Goal: Task Accomplishment & Management: Use online tool/utility

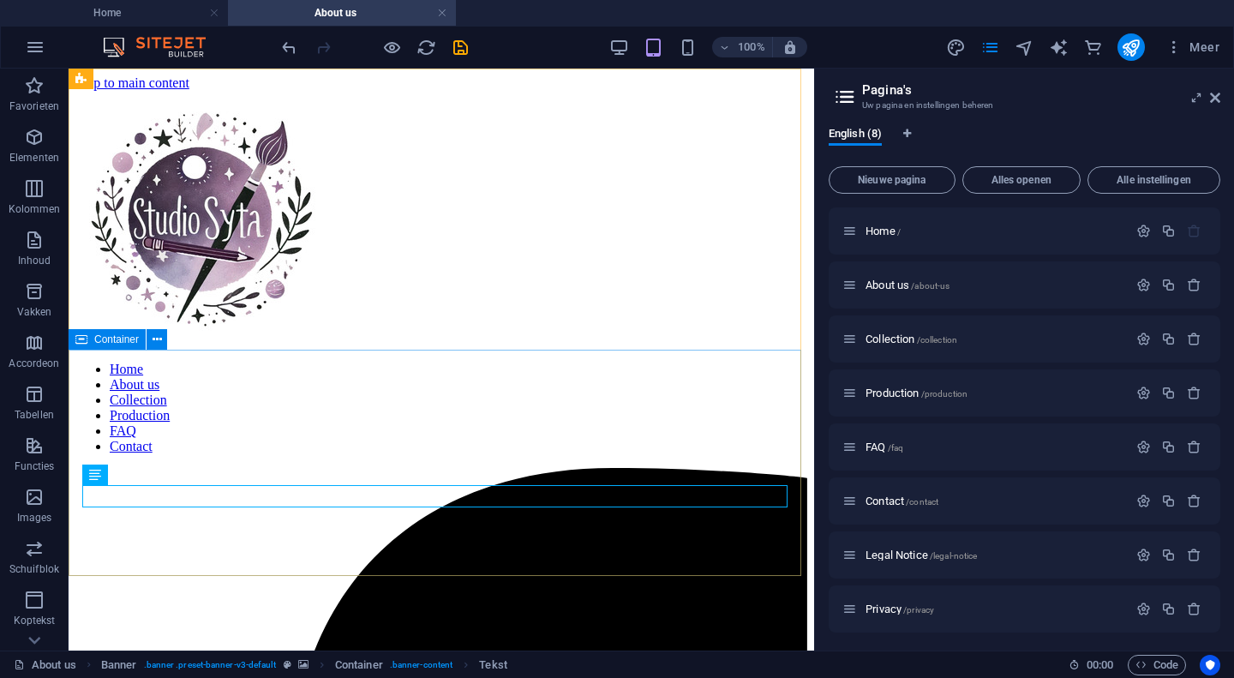
click at [122, 343] on span "Container" at bounding box center [116, 339] width 45 height 10
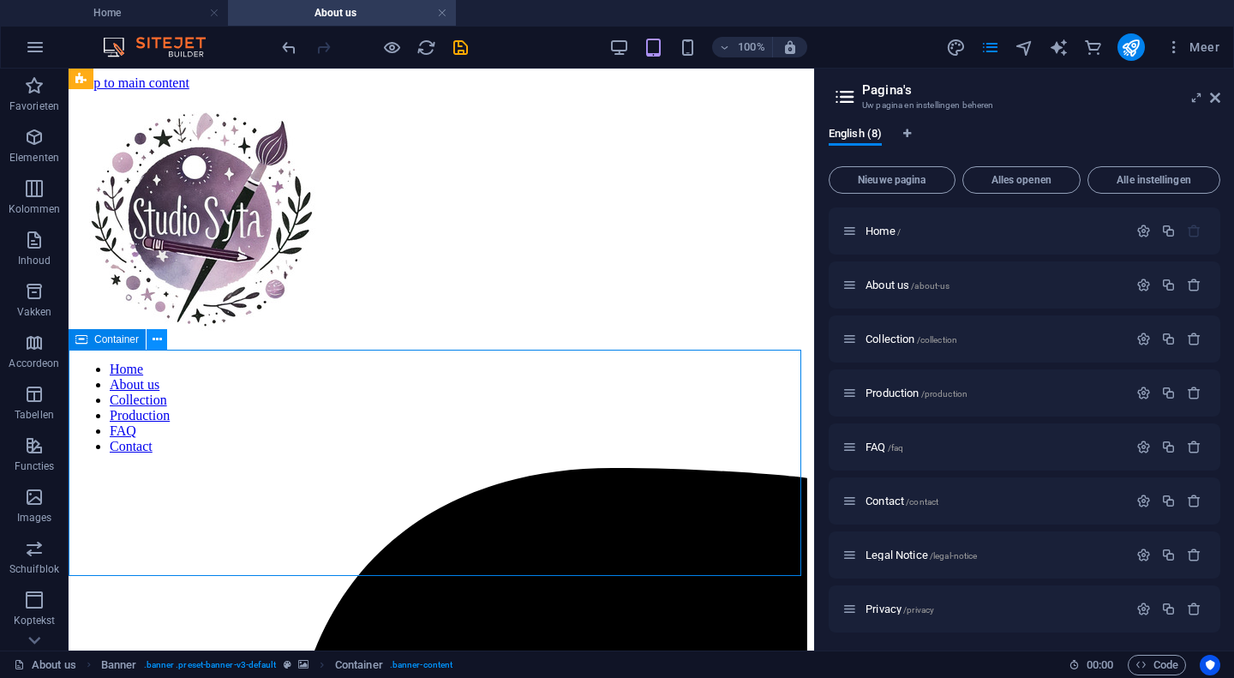
click at [157, 339] on icon at bounding box center [157, 340] width 9 height 18
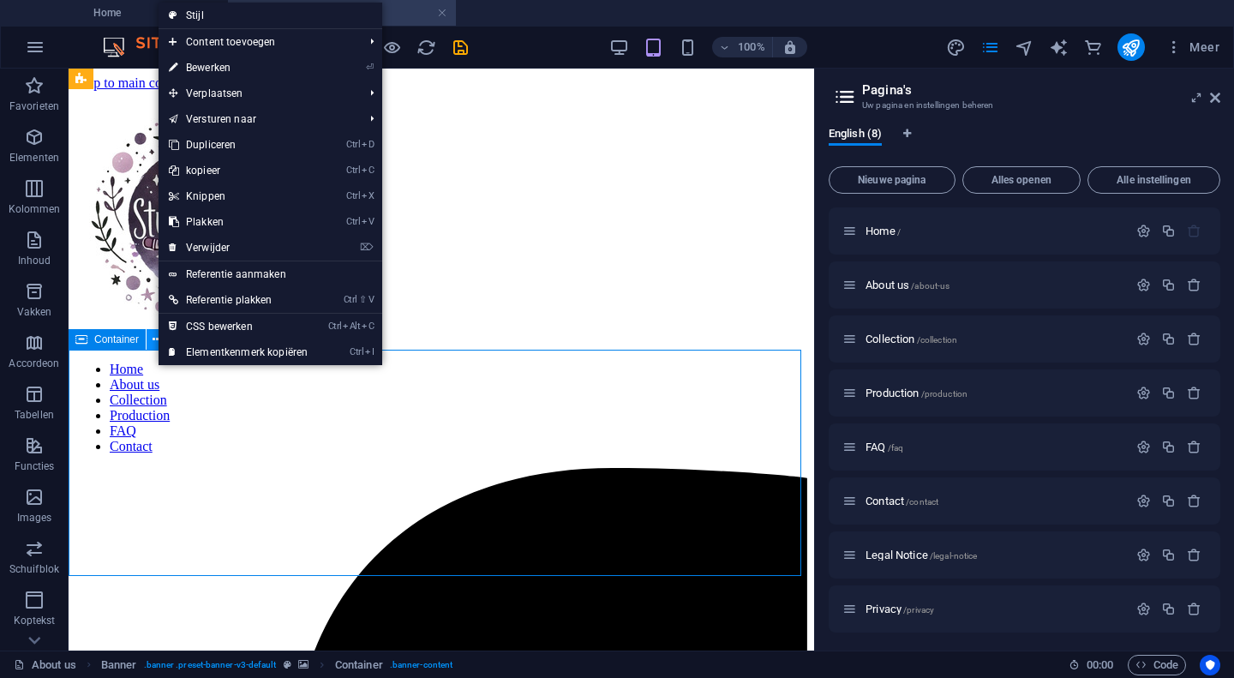
click at [157, 339] on icon at bounding box center [157, 340] width 9 height 18
click at [233, 242] on link "⌦ Verwijder" at bounding box center [238, 248] width 159 height 26
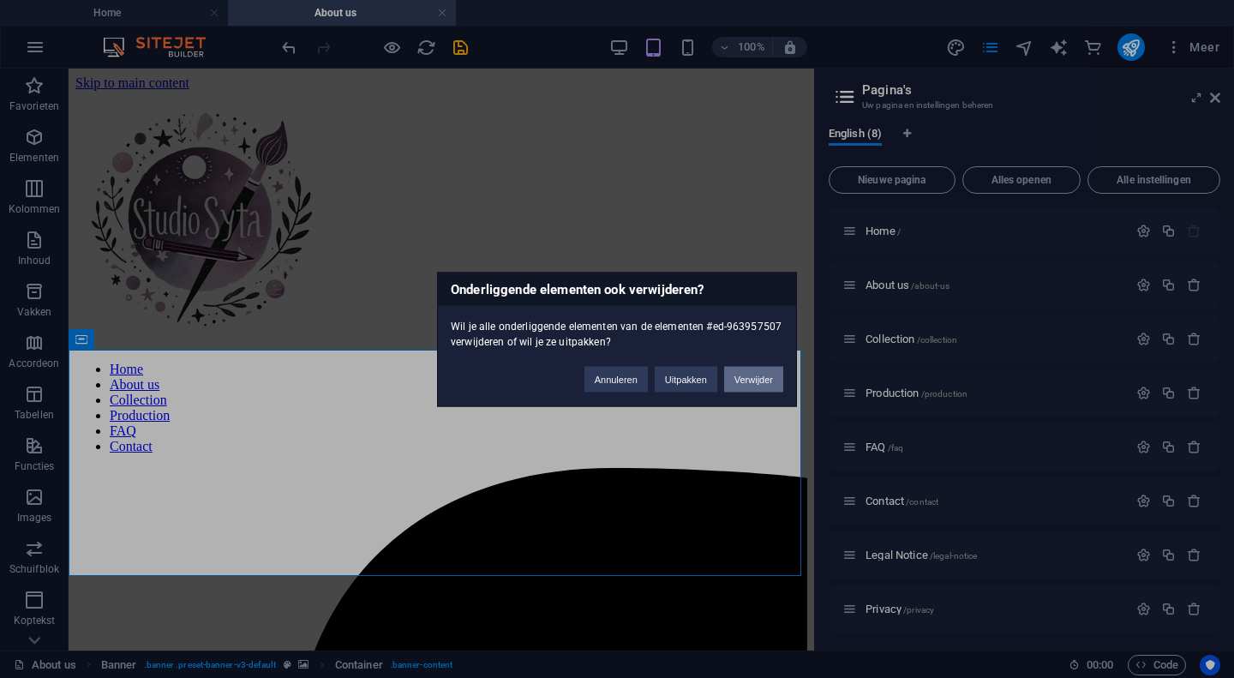
click at [760, 391] on button "Verwijder" at bounding box center [753, 379] width 59 height 26
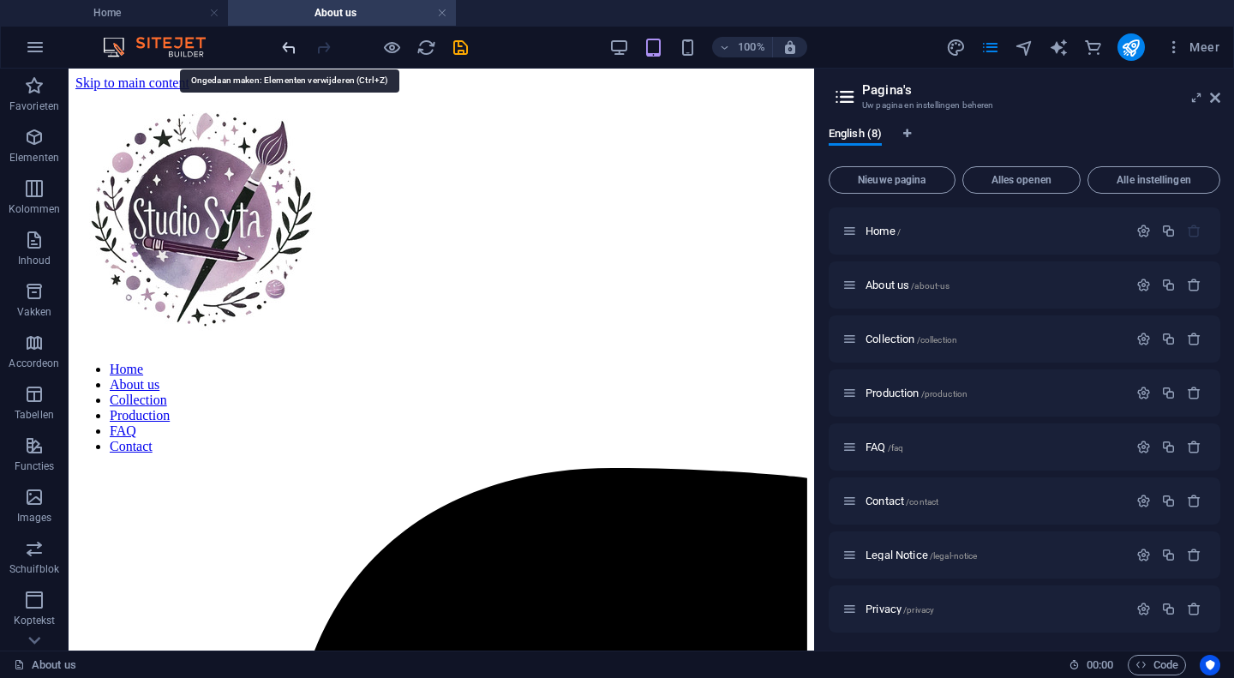
click at [280, 46] on icon "undo" at bounding box center [289, 48] width 20 height 20
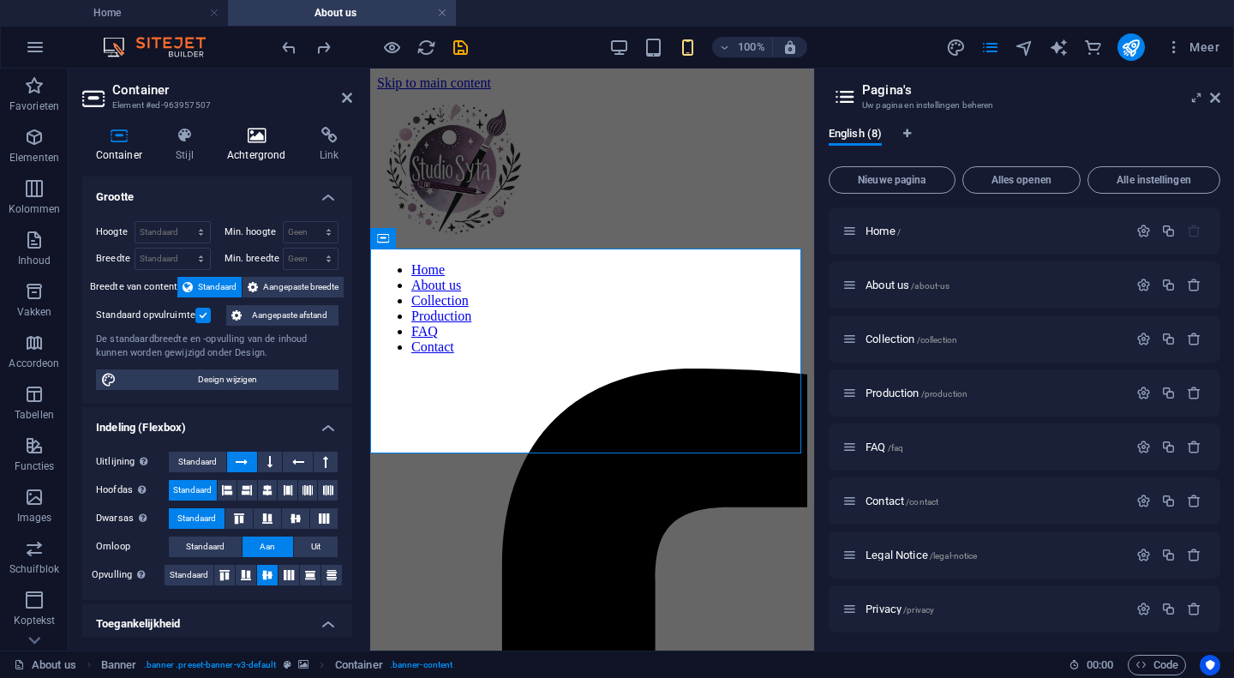
click at [252, 144] on h4 "Achtergrond" at bounding box center [259, 145] width 93 height 36
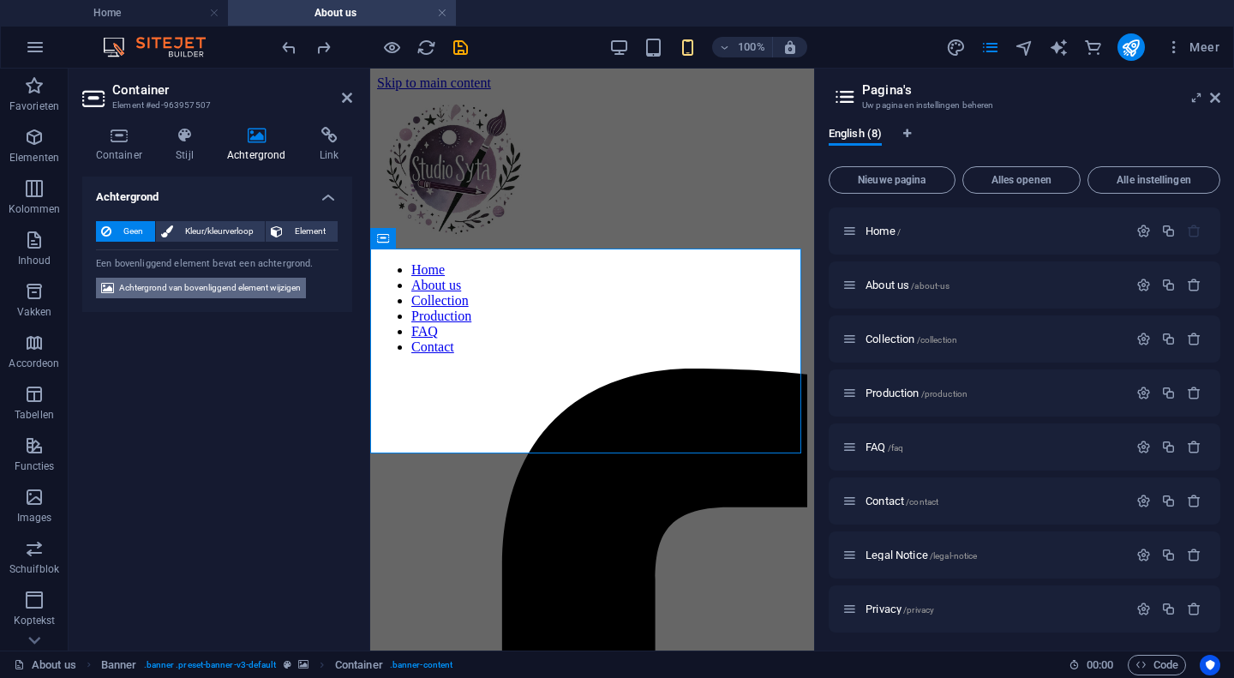
drag, startPoint x: 148, startPoint y: 293, endPoint x: 117, endPoint y: 248, distance: 54.9
click at [148, 293] on span "Achtergrond van bovenliggend element wijzigen" at bounding box center [210, 288] width 182 height 21
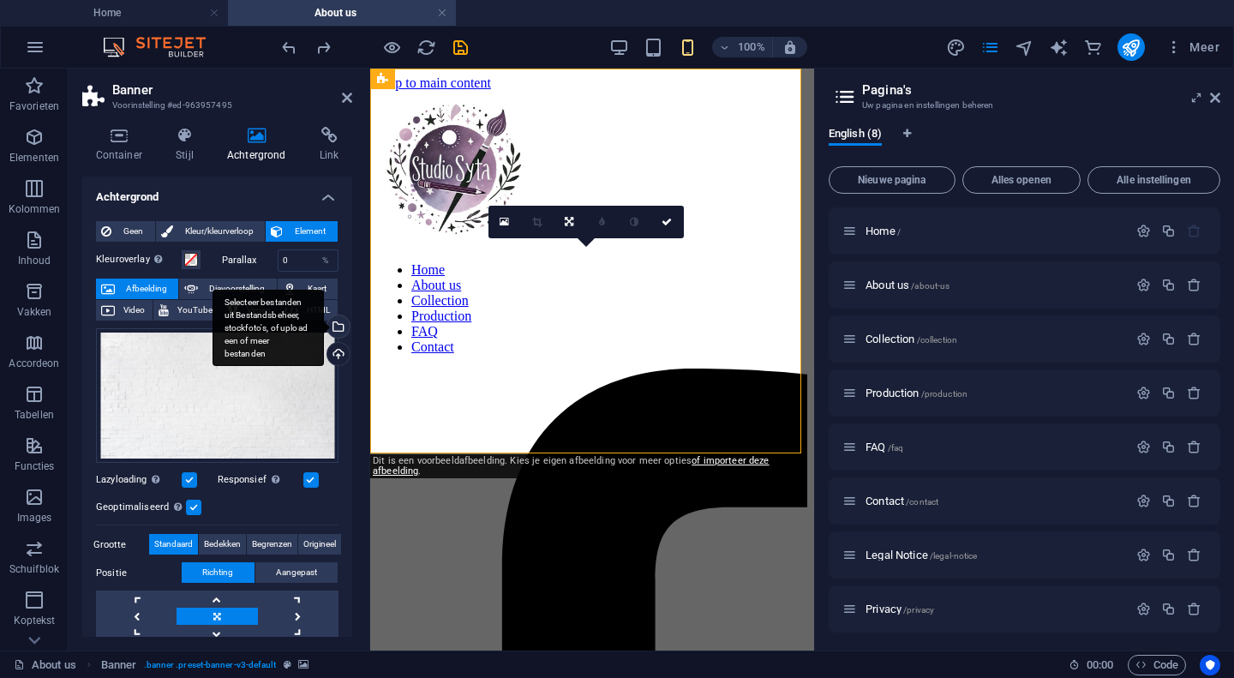
click at [335, 326] on div "Selecteer bestanden uit Bestandsbeheer, stockfoto's, of upload een of meer best…" at bounding box center [337, 328] width 26 height 26
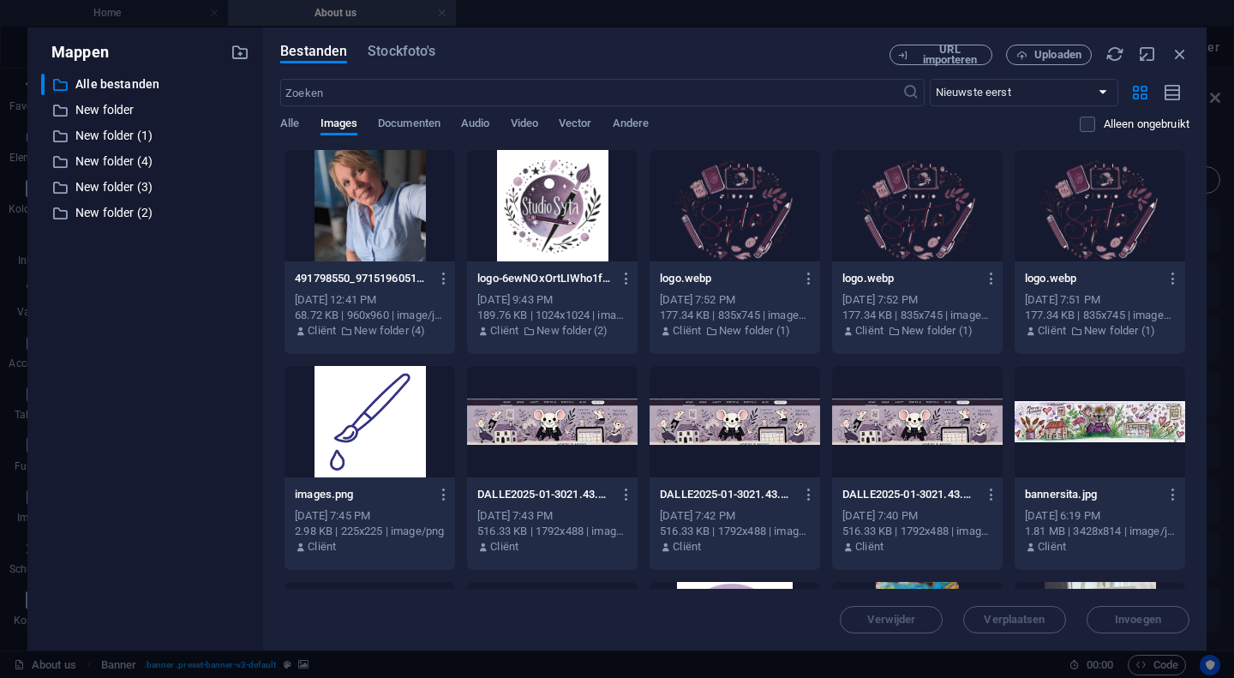
click at [546, 240] on div at bounding box center [552, 205] width 171 height 111
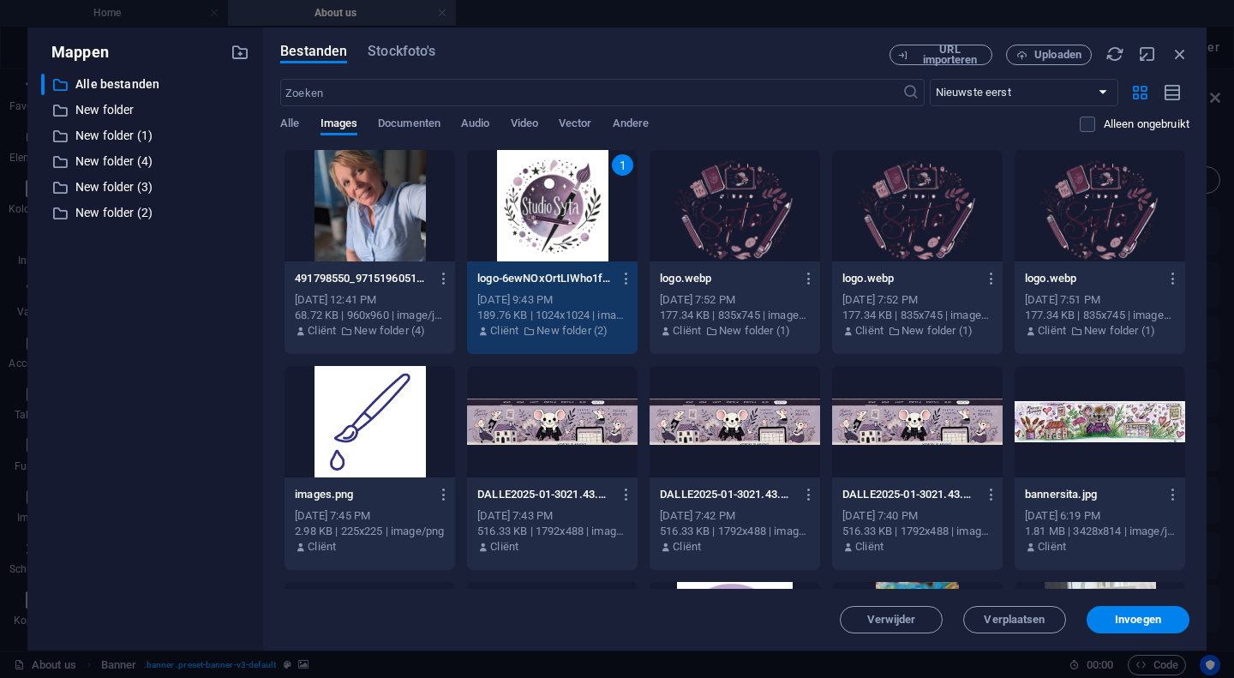
click at [546, 240] on div "1" at bounding box center [552, 205] width 171 height 111
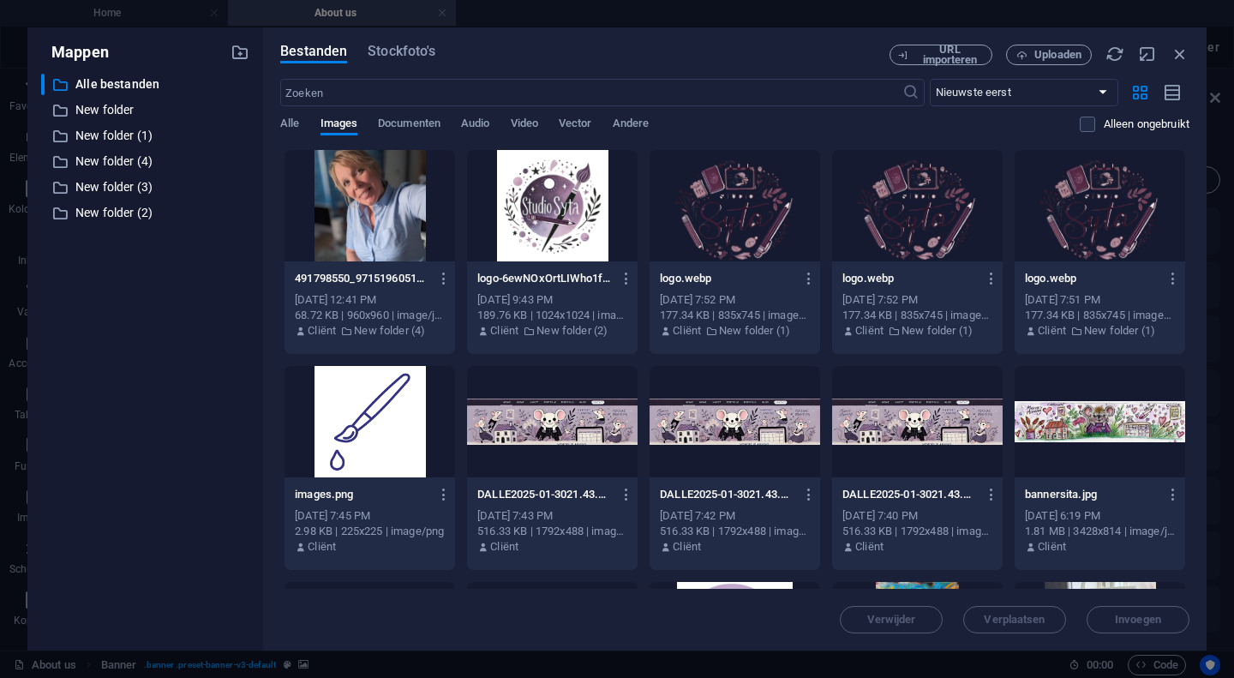
click at [546, 240] on div at bounding box center [552, 205] width 171 height 111
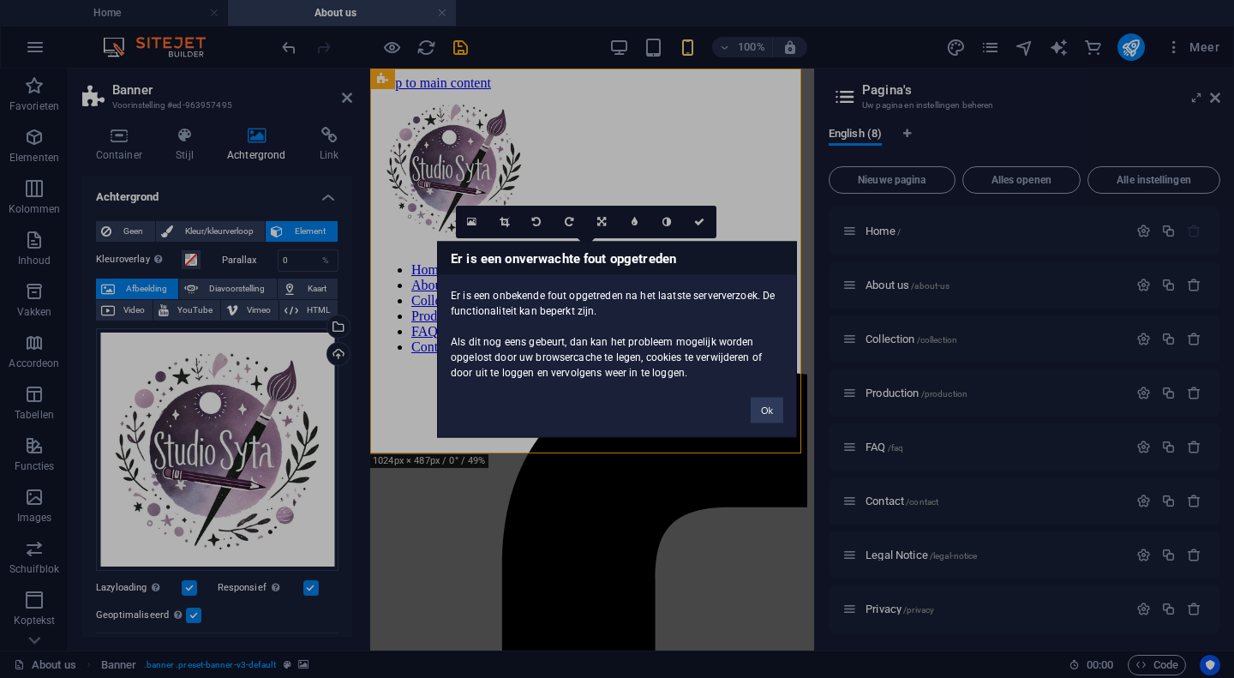
click at [281, 381] on div "Er is een onverwachte fout opgetreden Er is een onbekende fout opgetreden na he…" at bounding box center [617, 339] width 1234 height 678
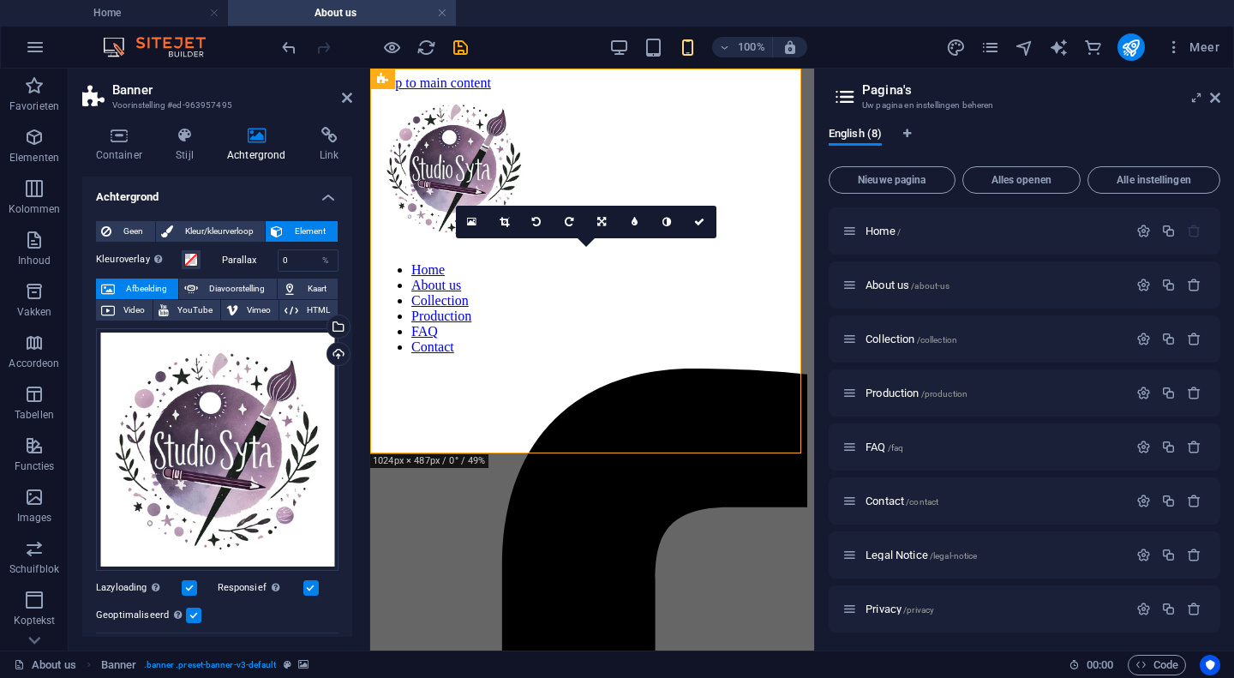
click at [174, 282] on button "Afbeelding" at bounding box center [137, 289] width 82 height 21
click at [193, 413] on div "Sleep bestanden hierheen, klik om bestanden te kiezen of selecteer bestanden ui…" at bounding box center [217, 449] width 243 height 243
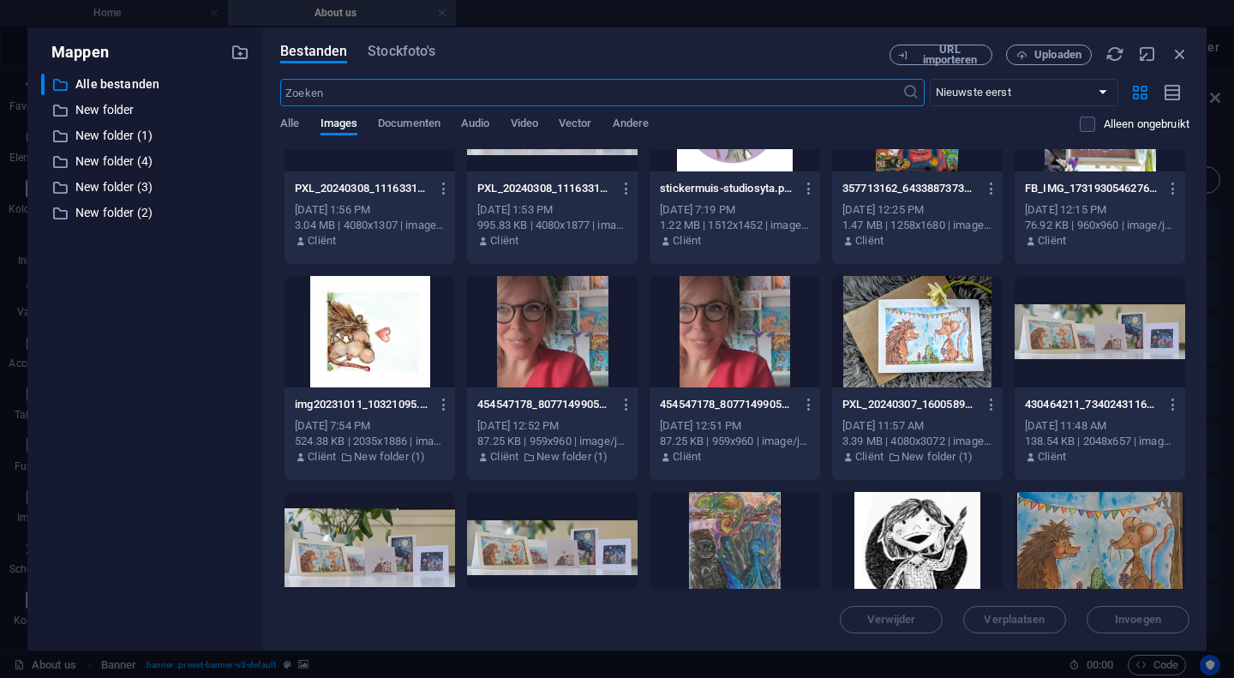
scroll to position [523, 0]
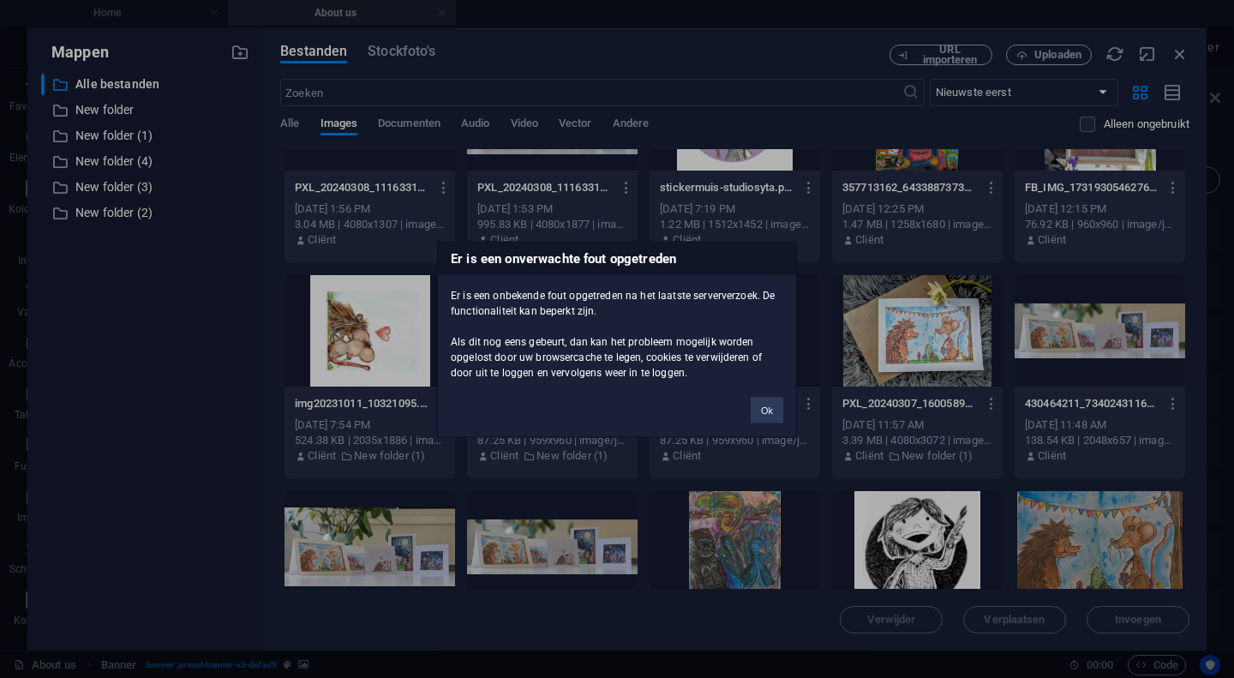
click at [793, 414] on div "Ok" at bounding box center [767, 402] width 58 height 44
click at [771, 414] on button "Ok" at bounding box center [767, 410] width 33 height 26
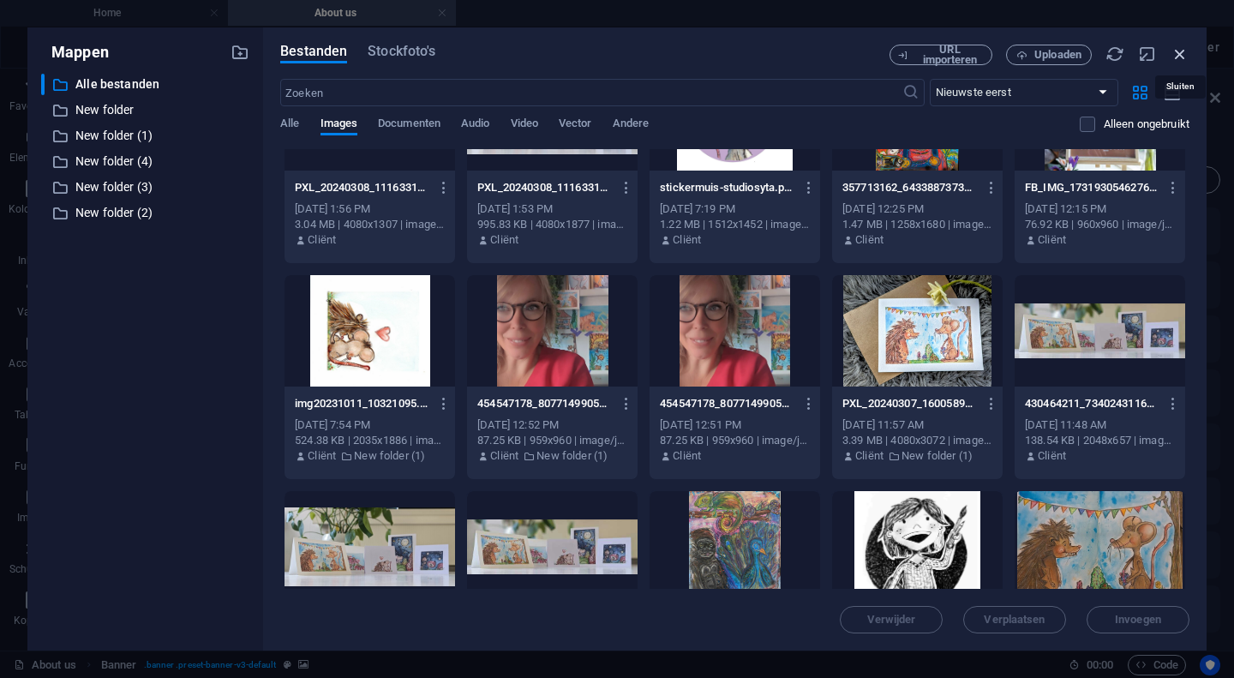
click at [1184, 51] on icon "button" at bounding box center [1180, 54] width 19 height 19
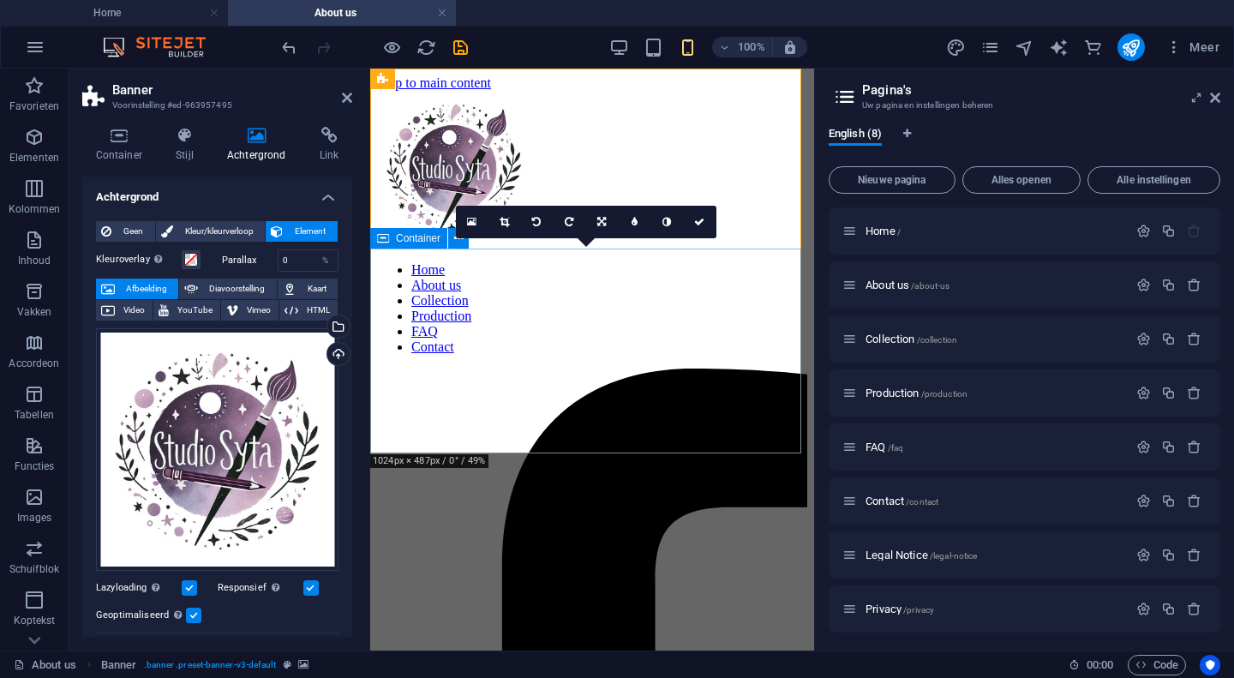
click at [236, 281] on span "Diavoorstelling" at bounding box center [237, 289] width 68 height 21
select select "ms"
select select "s"
select select "progressive"
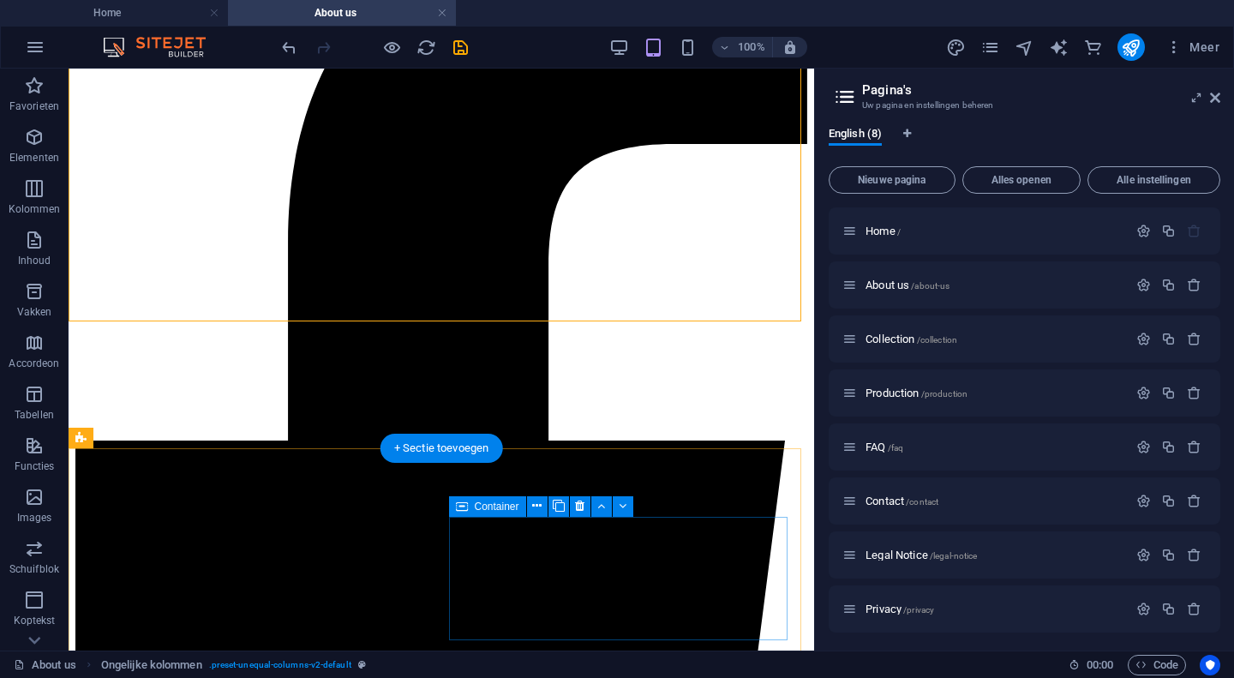
scroll to position [559, 0]
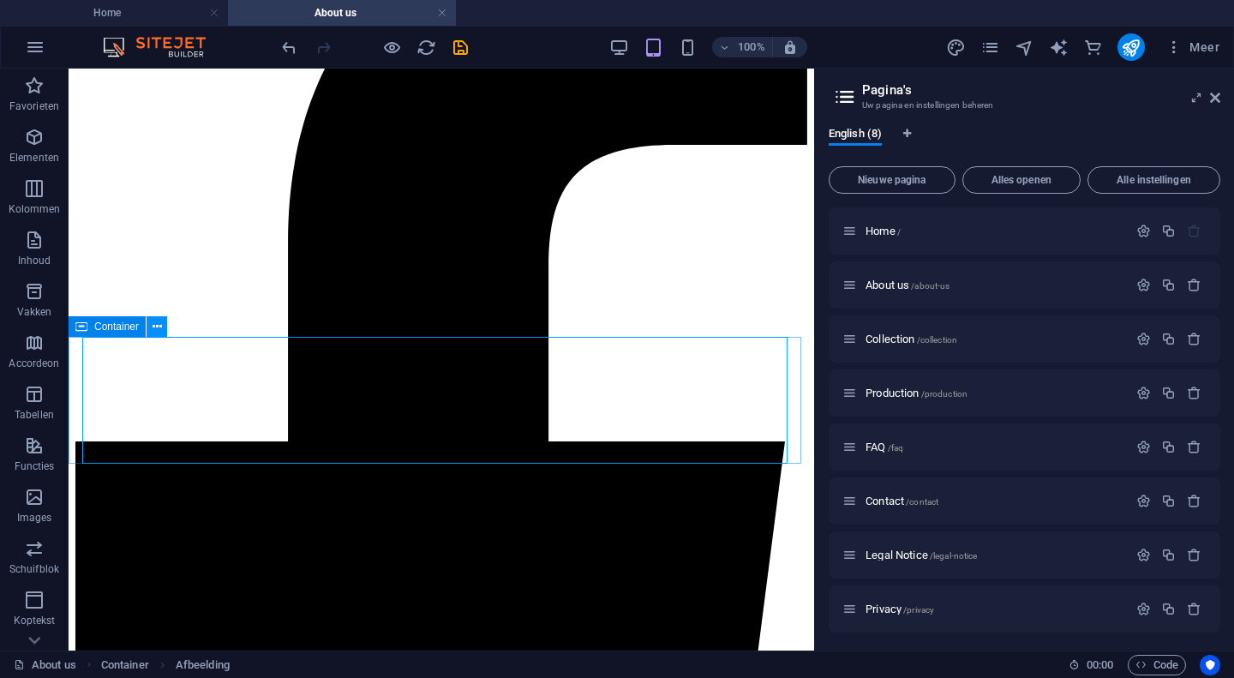
click at [159, 332] on icon at bounding box center [157, 327] width 9 height 18
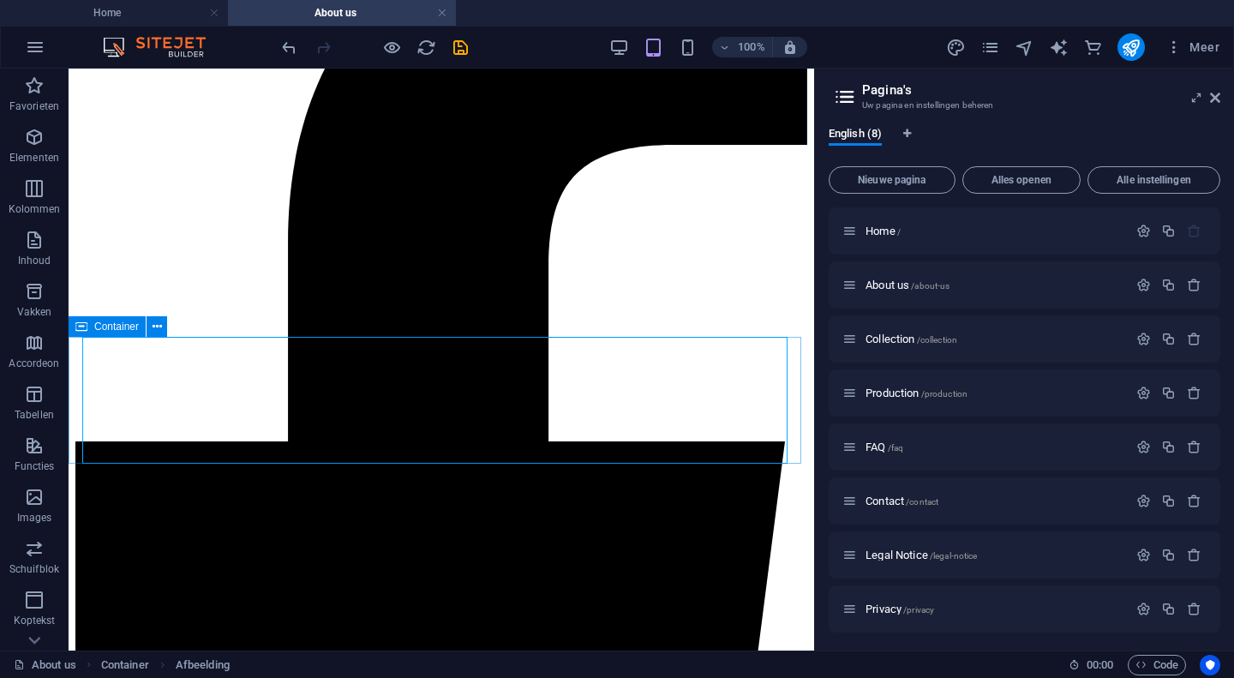
click at [129, 333] on div "Container" at bounding box center [107, 326] width 77 height 21
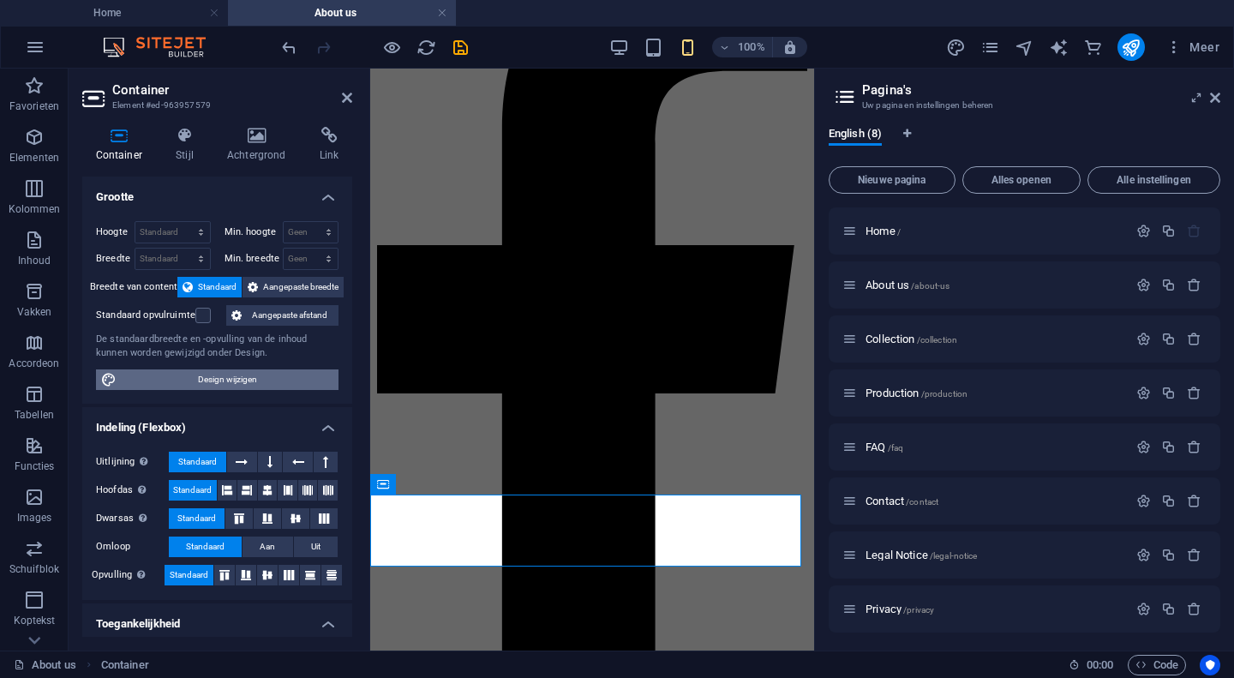
click at [271, 386] on span "Design wijzigen" at bounding box center [228, 379] width 212 height 21
select select "rem"
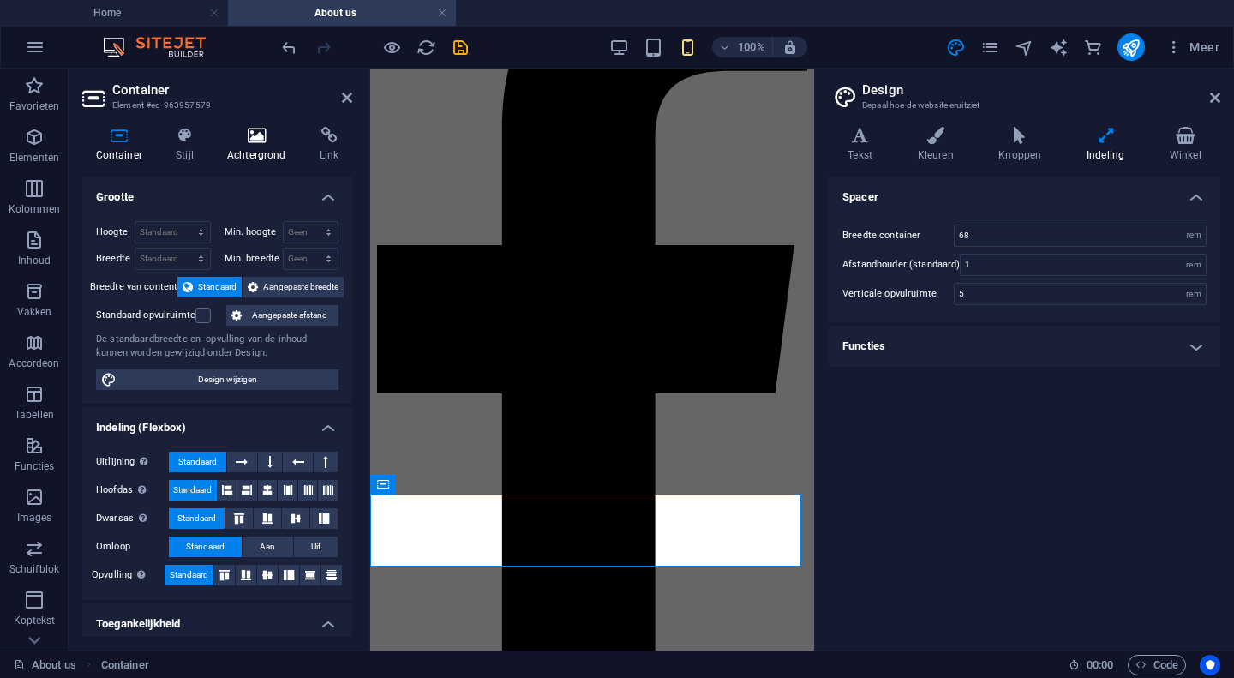
click at [260, 147] on h4 "Achtergrond" at bounding box center [259, 145] width 93 height 36
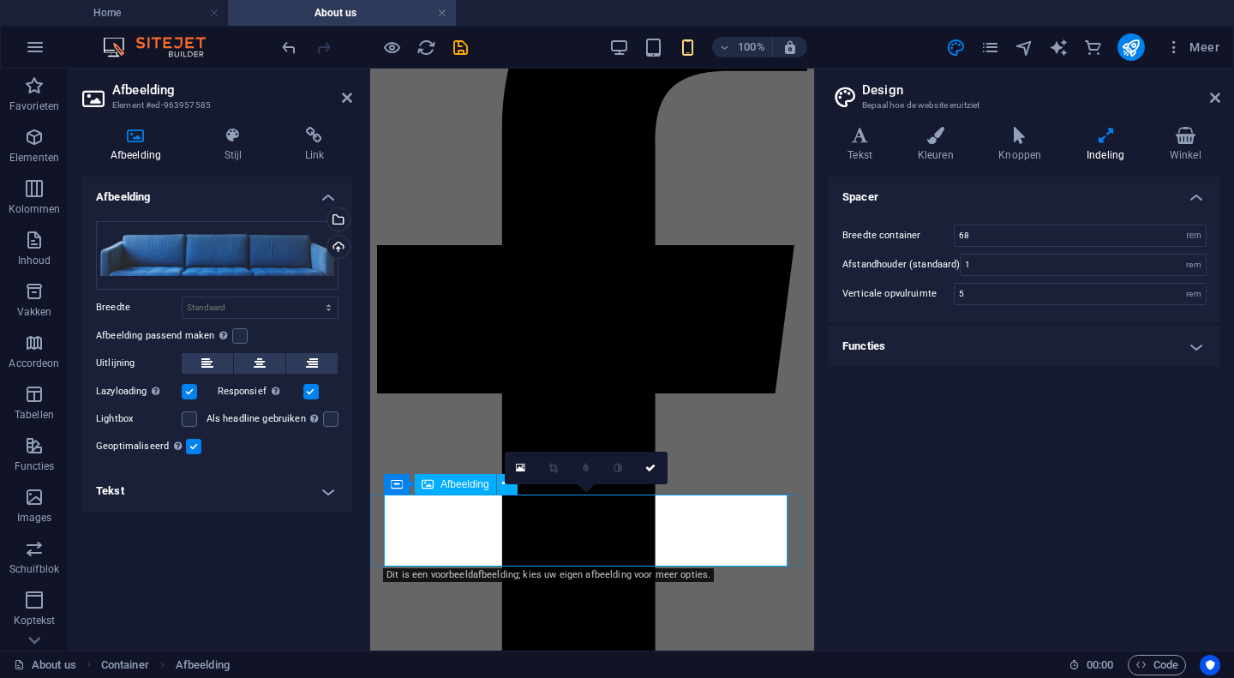
click at [474, 480] on span "Afbeelding" at bounding box center [465, 484] width 49 height 10
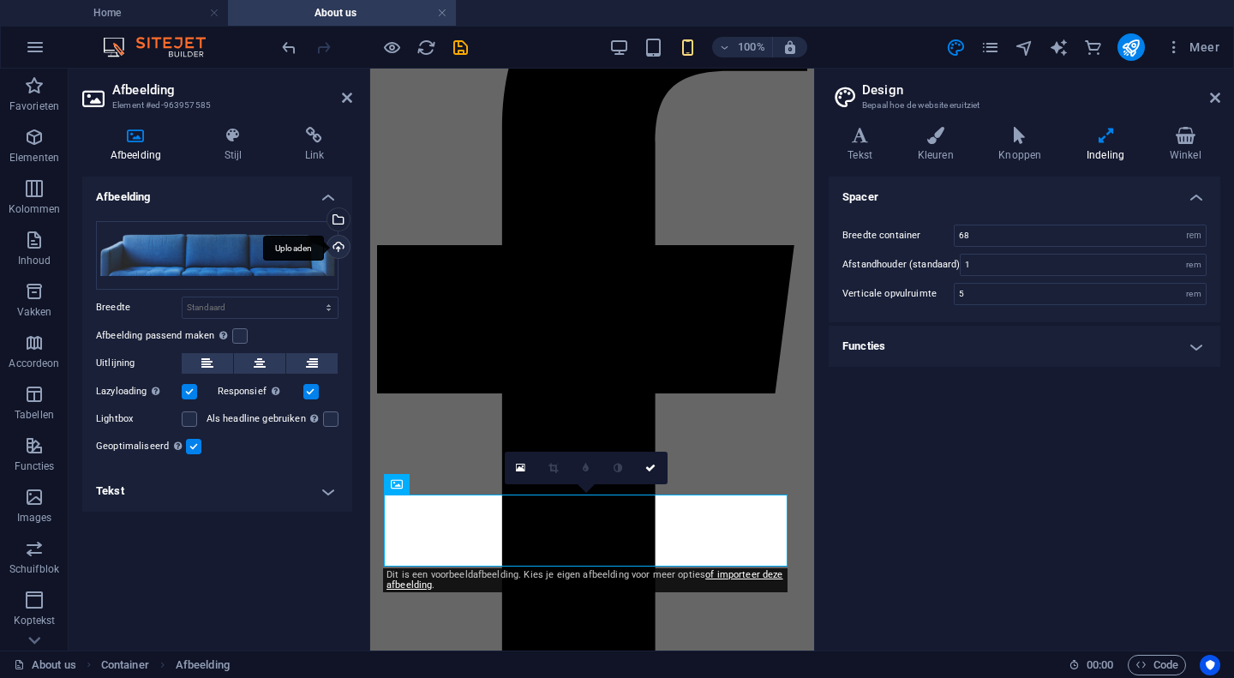
click at [332, 243] on div "Uploaden" at bounding box center [337, 249] width 26 height 26
click at [341, 216] on div "Selecteer bestanden uit Bestandsbeheer, stockfoto's, of upload een of meer best…" at bounding box center [337, 221] width 26 height 26
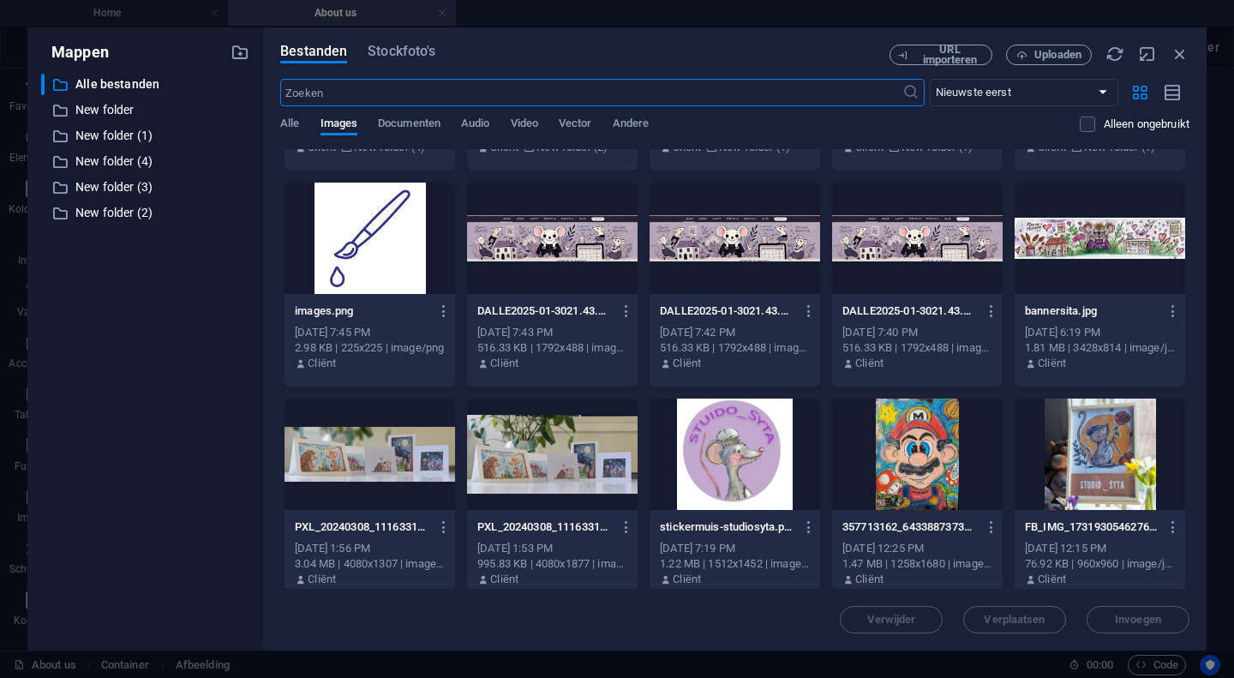
scroll to position [184, 0]
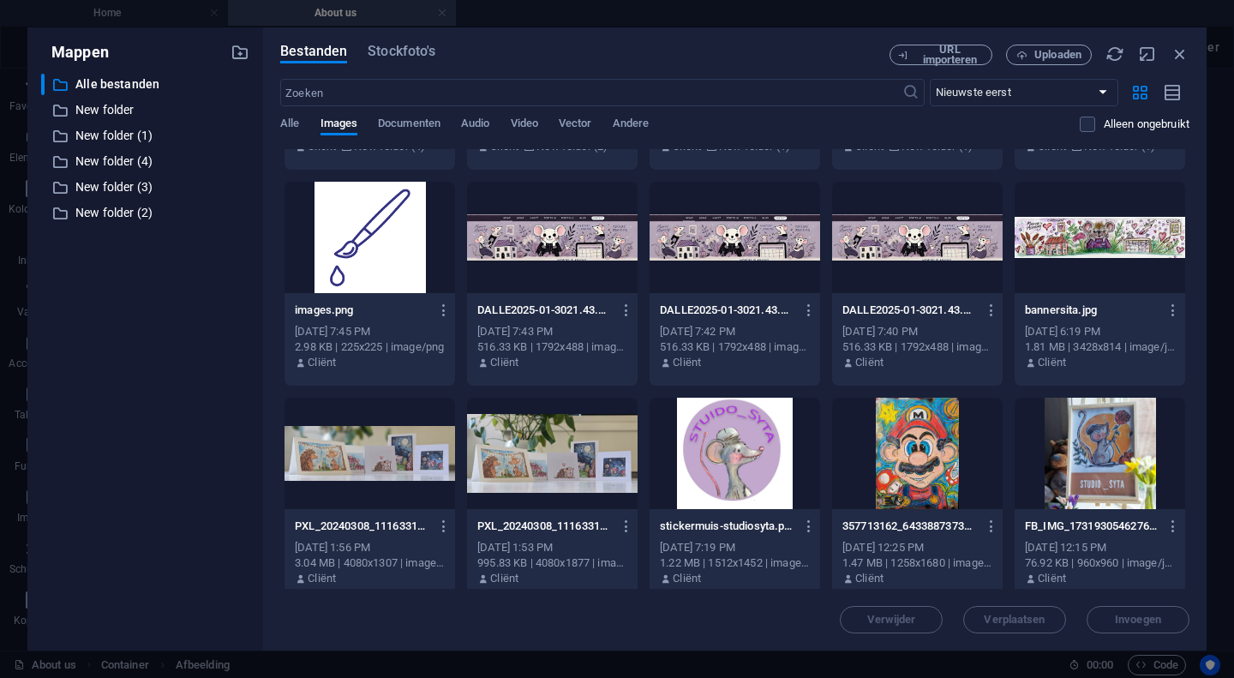
click at [369, 442] on div at bounding box center [370, 453] width 171 height 111
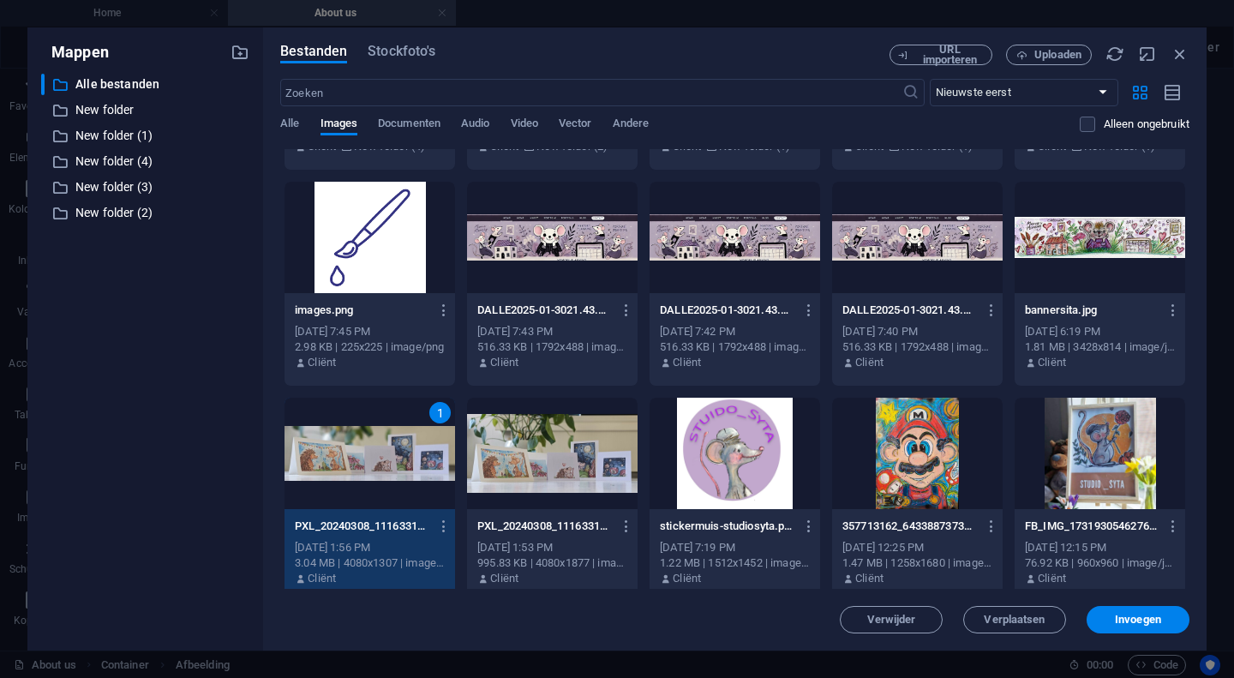
click at [369, 442] on div "1" at bounding box center [370, 453] width 171 height 111
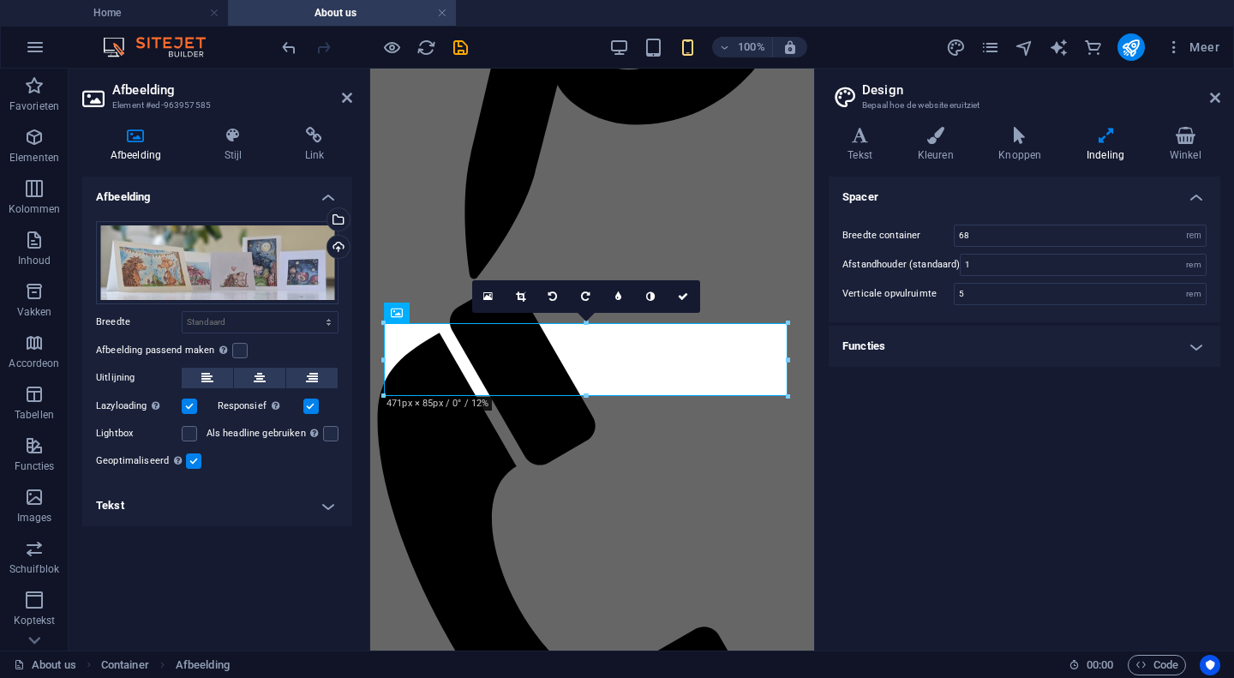
scroll to position [607, 0]
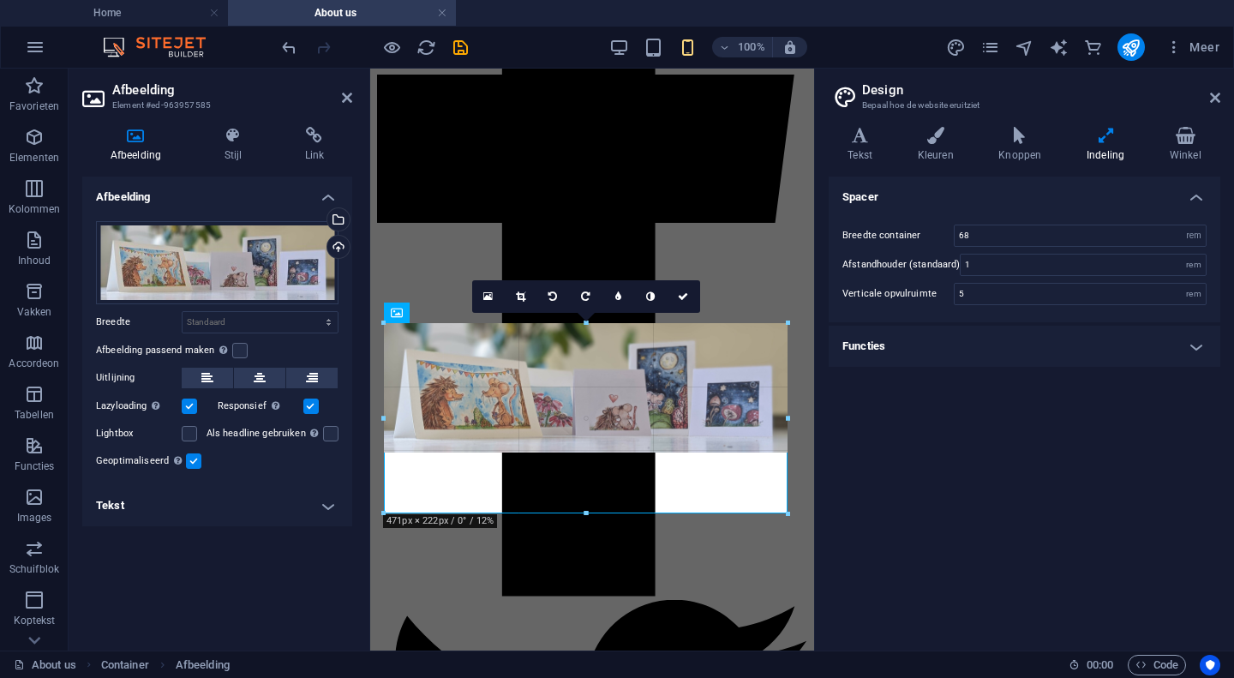
drag, startPoint x: 788, startPoint y: 455, endPoint x: 430, endPoint y: 403, distance: 361.2
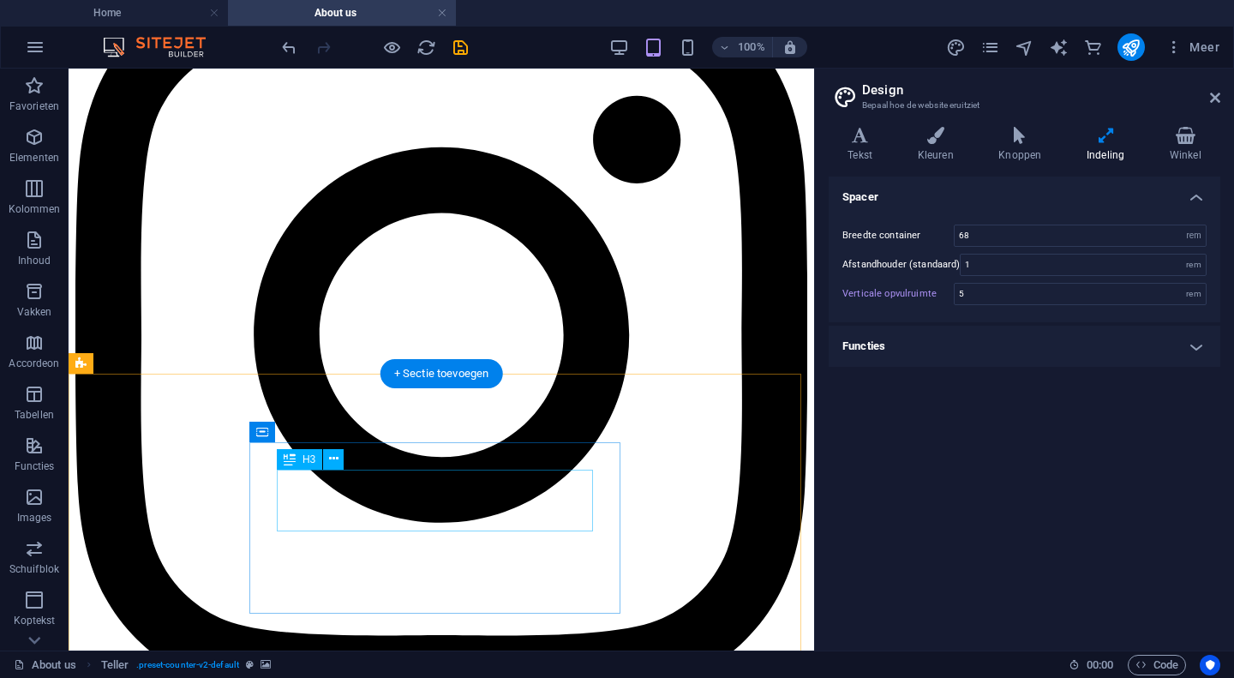
scroll to position [2518, 0]
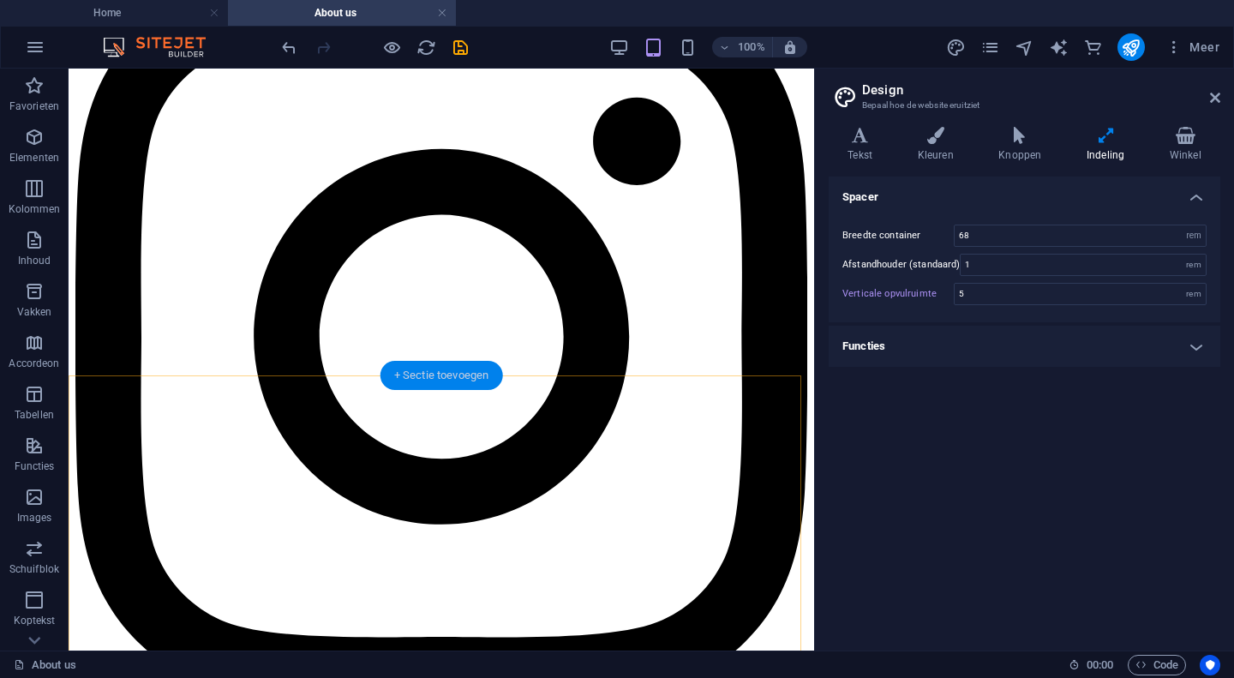
click at [402, 369] on div "+ Sectie toevoegen" at bounding box center [442, 375] width 123 height 29
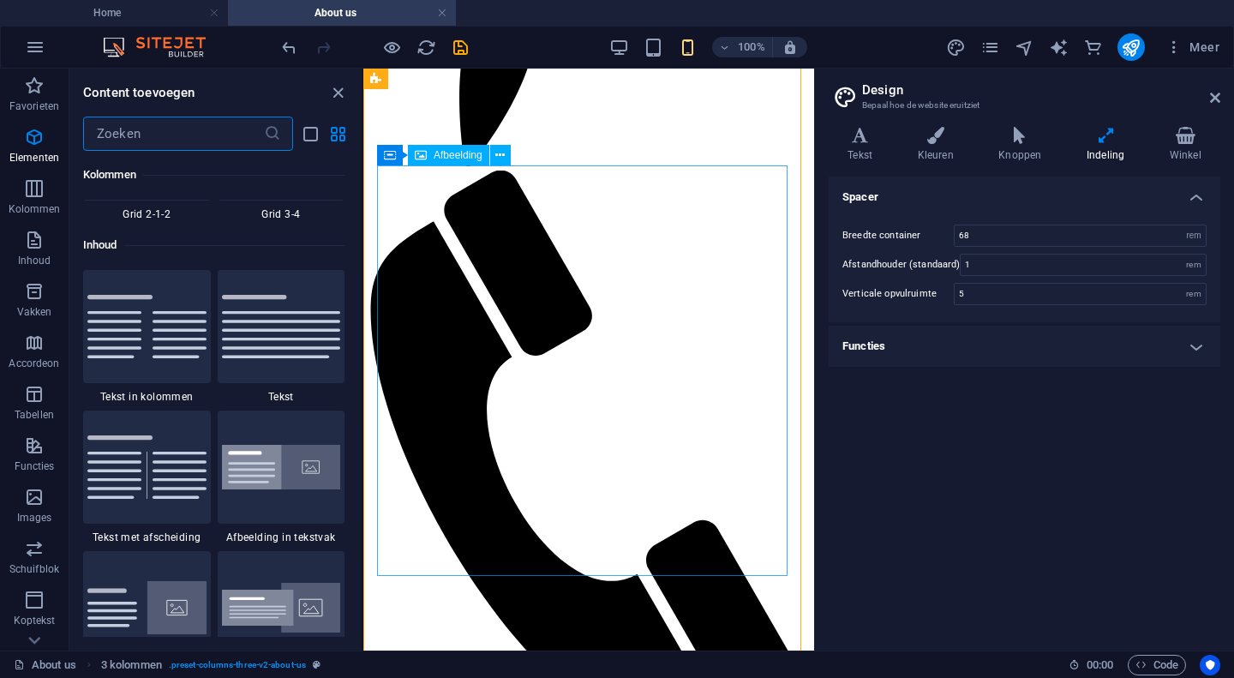
scroll to position [2999, 0]
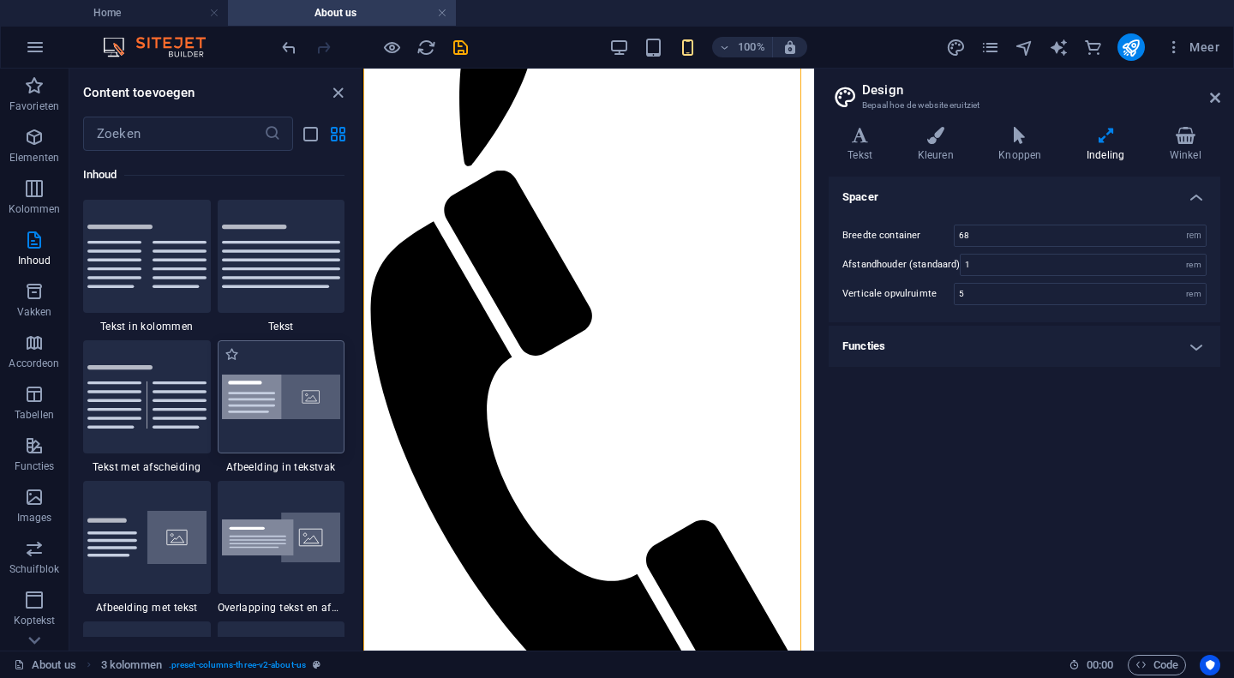
click at [277, 400] on img at bounding box center [281, 397] width 119 height 45
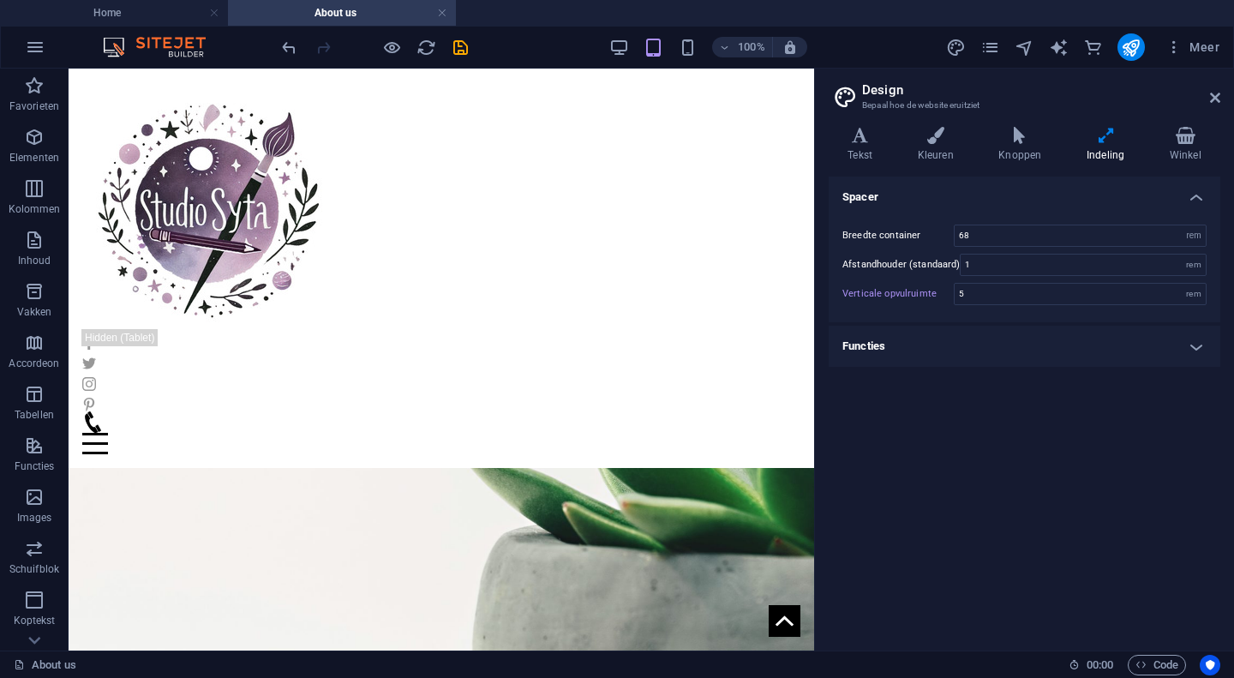
scroll to position [1412, 0]
